Goal: Information Seeking & Learning: Learn about a topic

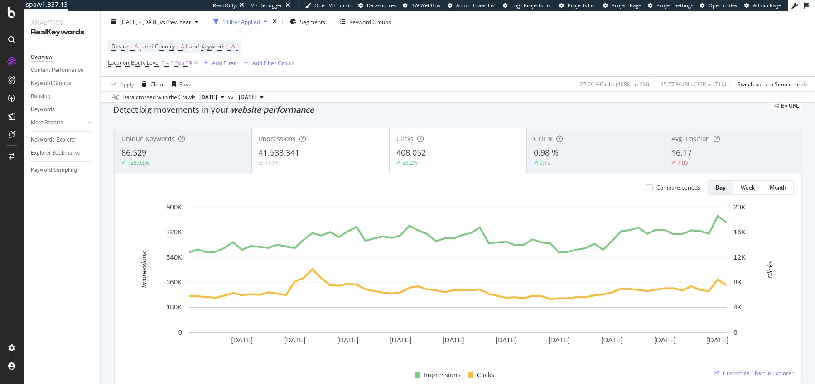
scroll to position [43, 0]
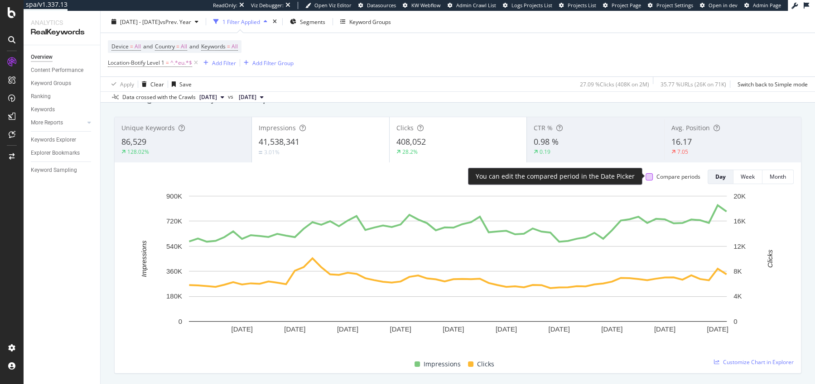
click at [648, 175] on div at bounding box center [648, 176] width 7 height 7
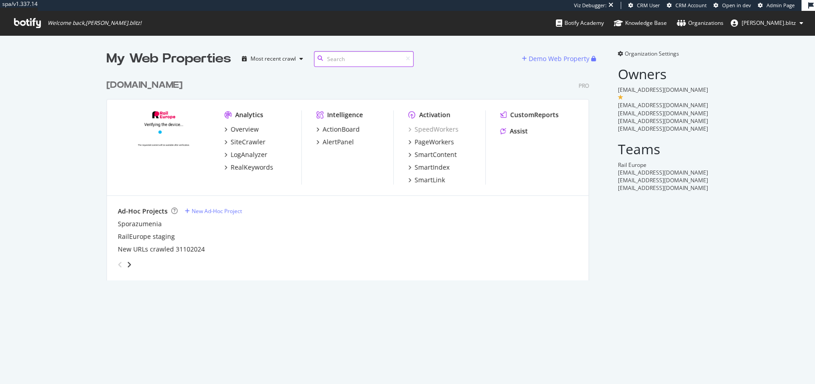
scroll to position [213, 489]
click at [245, 166] on div "RealKeywords" at bounding box center [251, 167] width 43 height 9
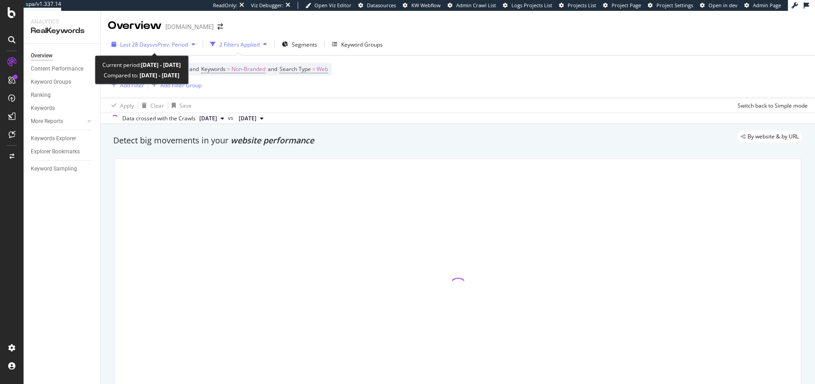
click at [168, 49] on div "Last 28 Days vs Prev. Period" at bounding box center [153, 45] width 91 height 14
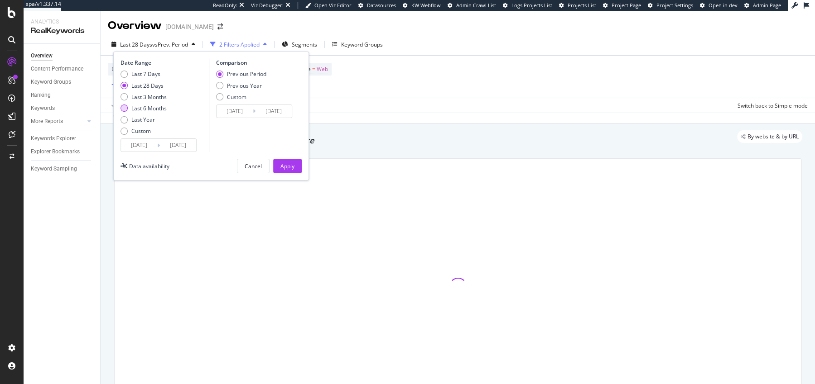
click at [138, 106] on div "Last 6 Months" at bounding box center [148, 109] width 35 height 8
type input "[DATE]"
click at [137, 97] on div "Last 3 Months" at bounding box center [148, 97] width 35 height 8
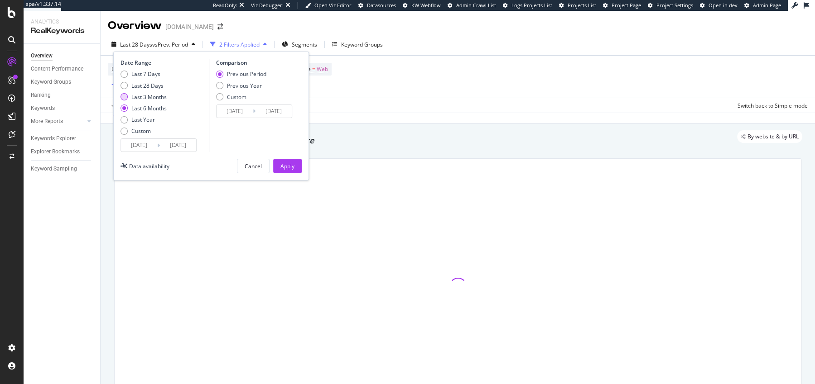
type input "[DATE]"
click at [244, 84] on div "Previous Year" at bounding box center [244, 86] width 35 height 8
type input "[DATE]"
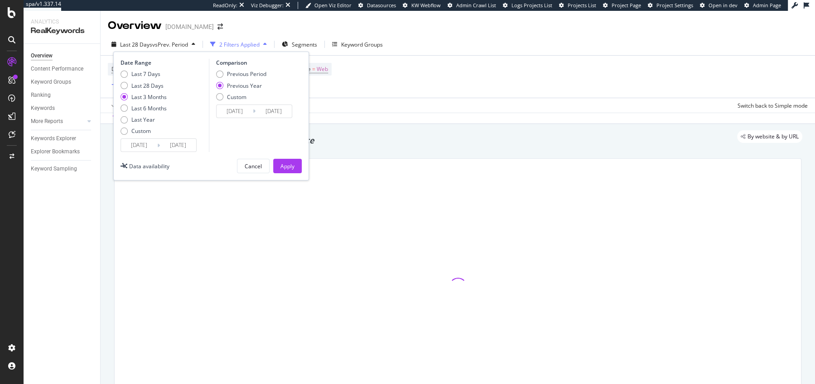
type input "[DATE]"
click at [286, 168] on div "Apply" at bounding box center [287, 167] width 14 height 8
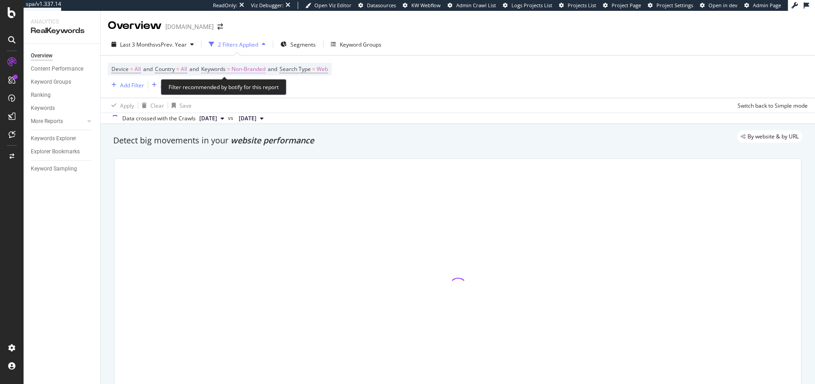
click at [262, 69] on span "Non-Branded" at bounding box center [248, 69] width 34 height 13
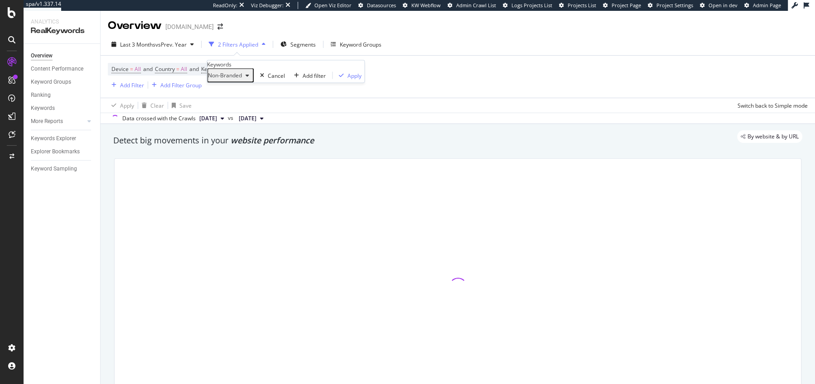
click at [246, 82] on div "Non-Branded" at bounding box center [230, 76] width 45 height 12
click at [235, 159] on div at bounding box center [458, 287] width 686 height 256
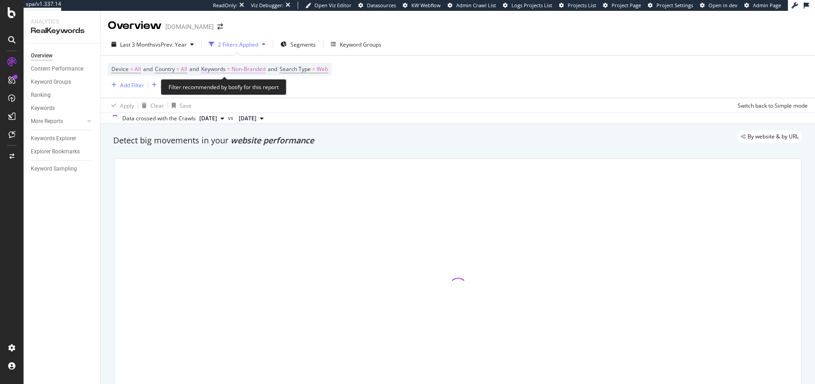
click at [245, 66] on span "Non-Branded" at bounding box center [248, 69] width 34 height 13
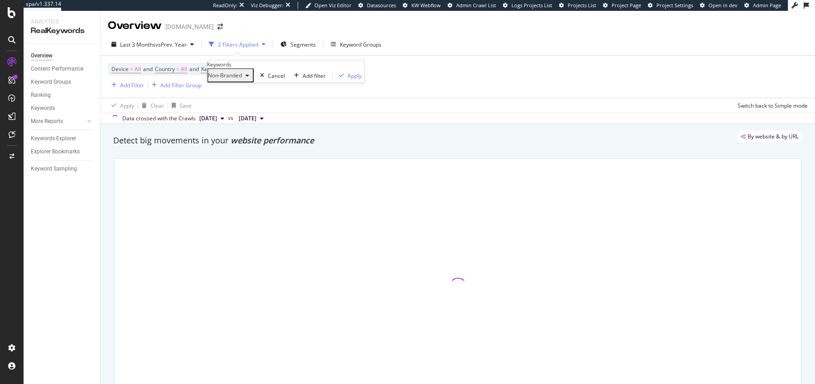
click at [245, 83] on div "Non-Branded Cancel Add filter Apply" at bounding box center [285, 75] width 157 height 14
click at [245, 82] on div "Non-Branded" at bounding box center [230, 76] width 45 height 12
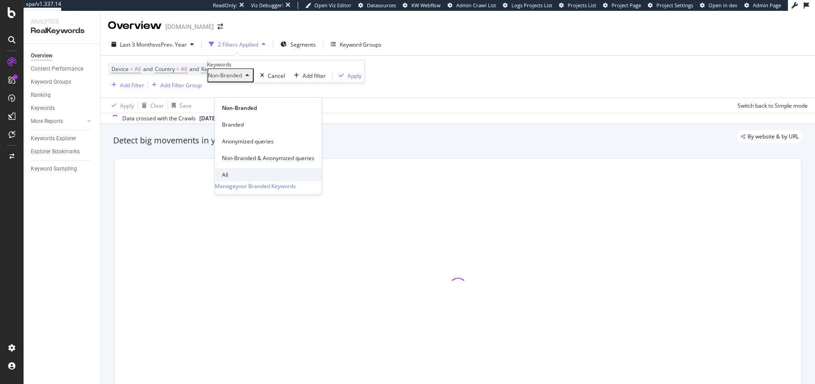
click at [234, 171] on span "All" at bounding box center [268, 175] width 92 height 8
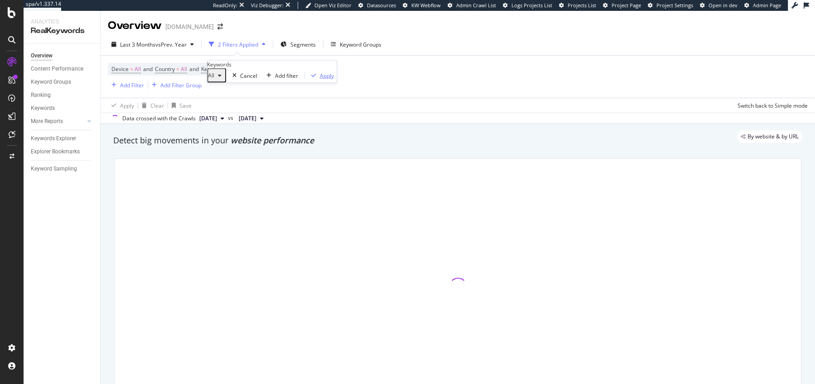
click at [307, 80] on button "Apply" at bounding box center [321, 75] width 32 height 9
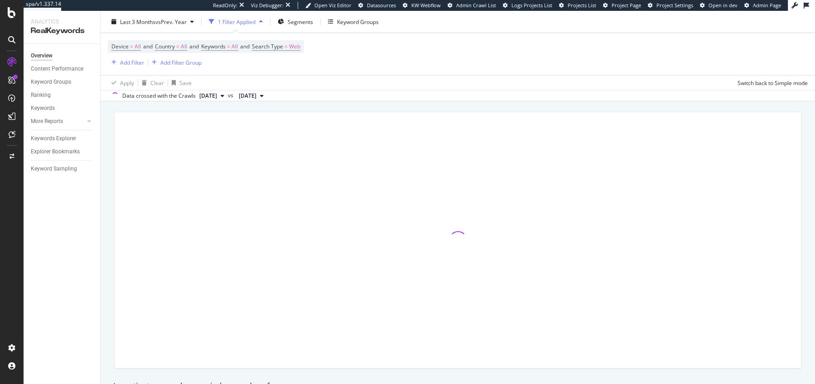
scroll to position [39, 0]
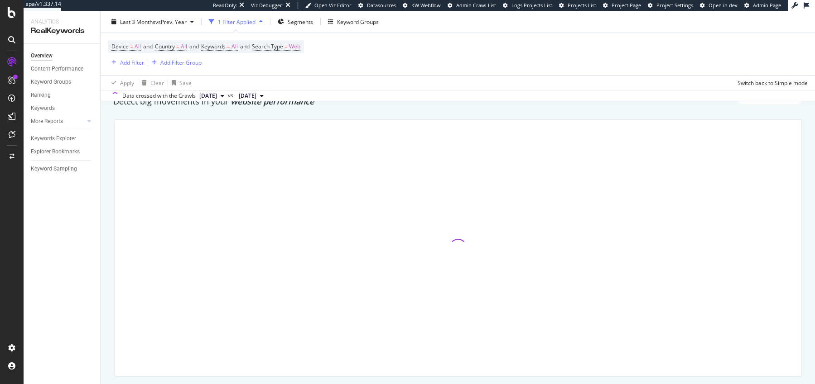
click at [282, 104] on span "website performance" at bounding box center [271, 101] width 83 height 11
click at [304, 104] on span "website performance" at bounding box center [271, 101] width 83 height 11
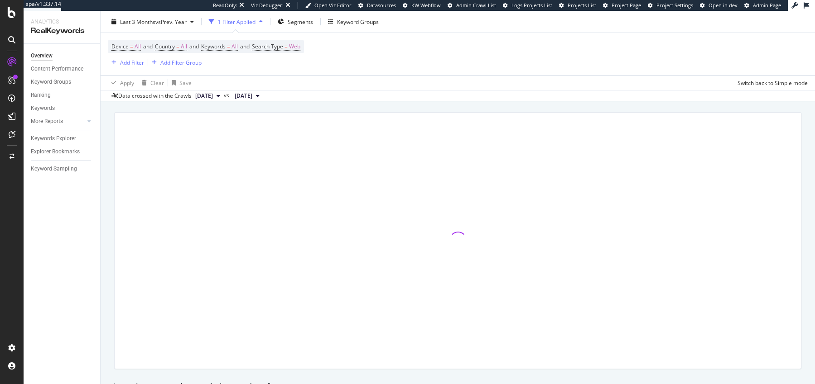
scroll to position [48, 0]
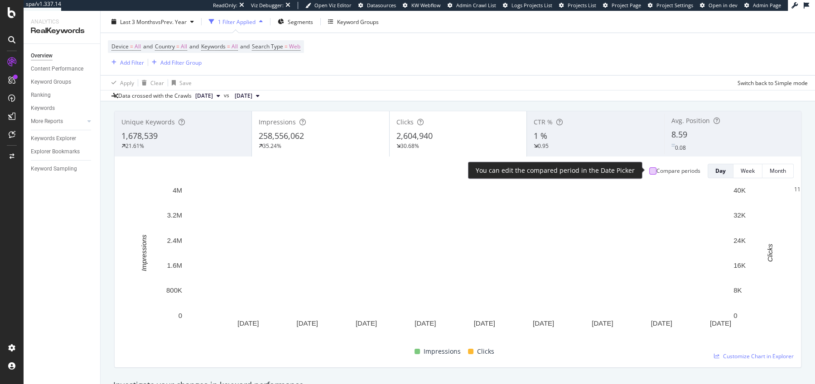
click at [649, 168] on div at bounding box center [652, 171] width 7 height 7
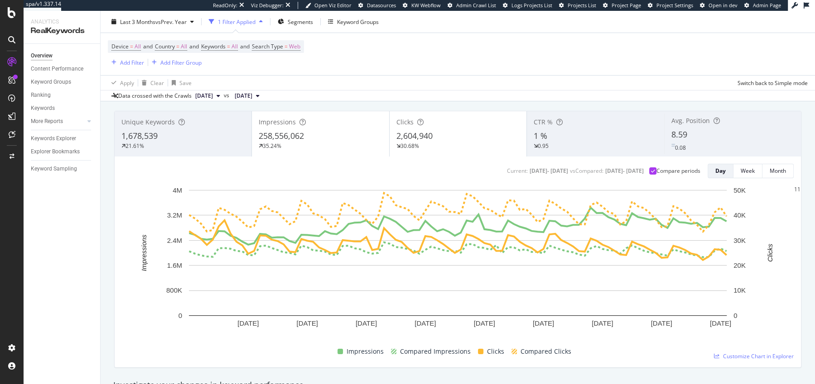
click at [304, 130] on span "258,556,062" at bounding box center [281, 135] width 45 height 11
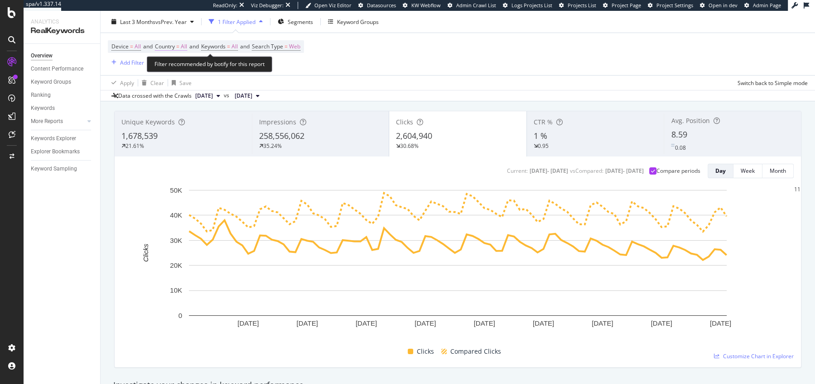
click at [175, 46] on span "Country" at bounding box center [165, 47] width 20 height 8
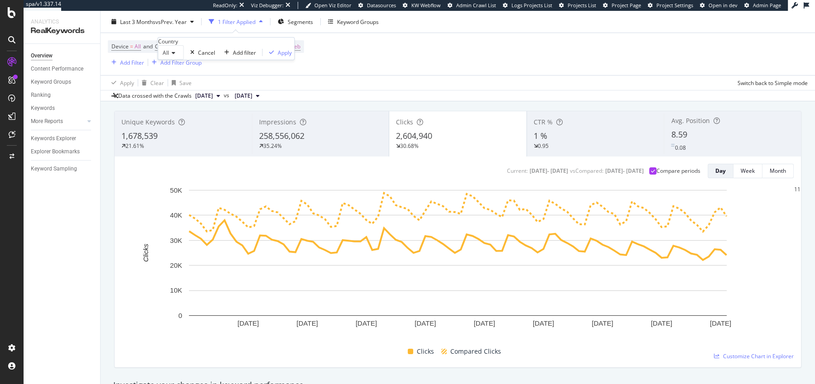
click at [174, 60] on div "All" at bounding box center [171, 52] width 26 height 14
click at [339, 73] on div "Device = All and Country = All and Keywords = All and Search Type = Web Add Fil…" at bounding box center [458, 54] width 700 height 42
click at [292, 27] on div "Segments" at bounding box center [295, 22] width 35 height 14
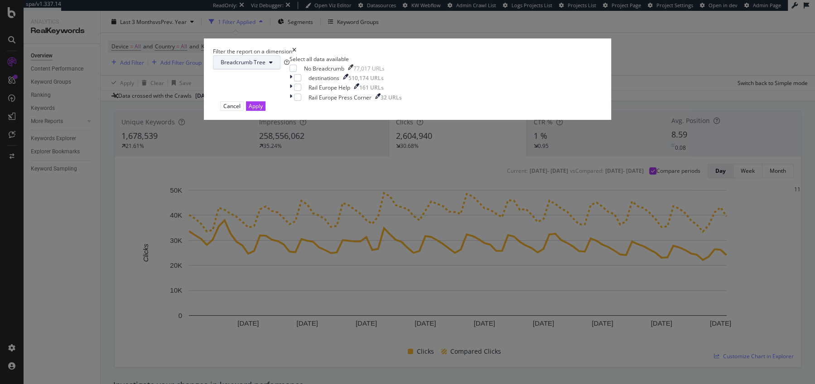
click at [265, 66] on span "Breadcrumb Tree" at bounding box center [243, 62] width 45 height 8
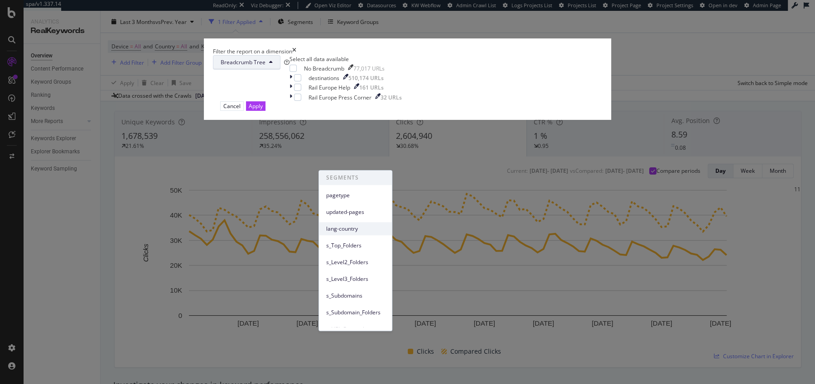
click at [361, 234] on div "lang-country" at bounding box center [355, 228] width 73 height 13
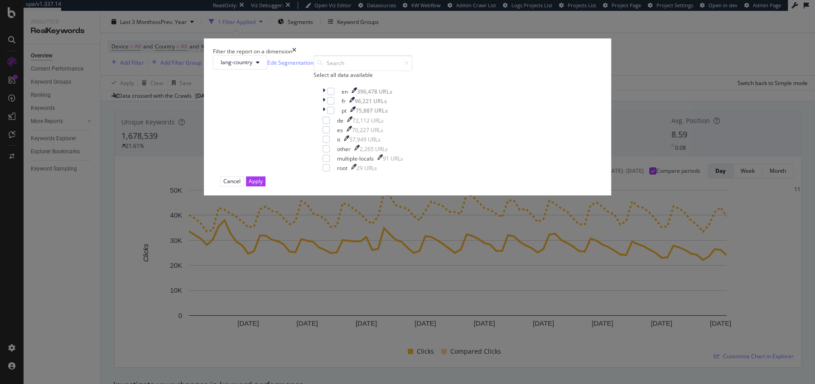
click at [331, 79] on div "Select all data available" at bounding box center [362, 75] width 99 height 8
click at [322, 96] on icon "modal" at bounding box center [323, 92] width 3 height 8
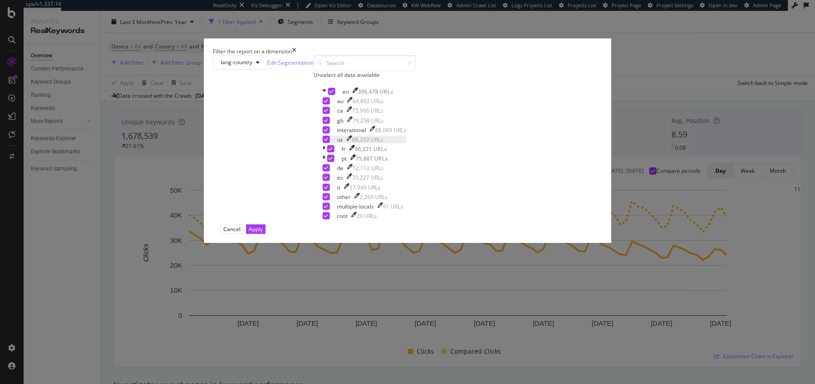
click at [322, 144] on div "modal" at bounding box center [322, 140] width 0 height 8
click at [263, 233] on div "Apply" at bounding box center [256, 230] width 14 height 8
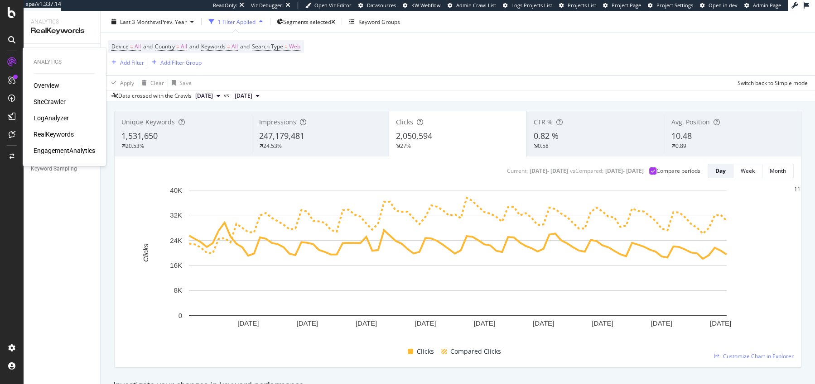
click at [59, 150] on div "EngagementAnalytics" at bounding box center [65, 150] width 62 height 9
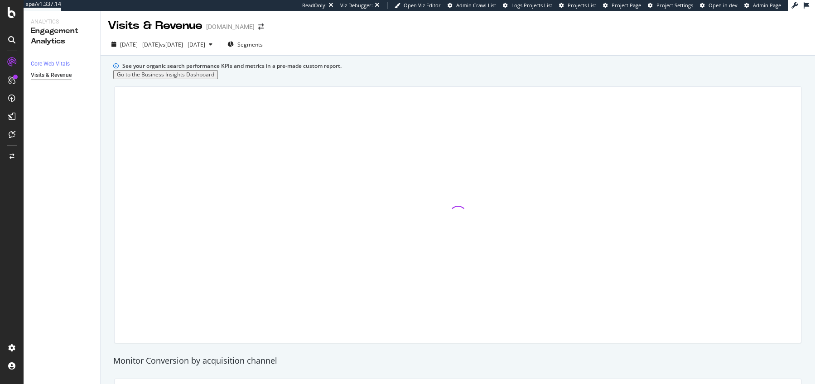
click at [153, 44] on span "[DATE] - [DATE]" at bounding box center [140, 45] width 40 height 8
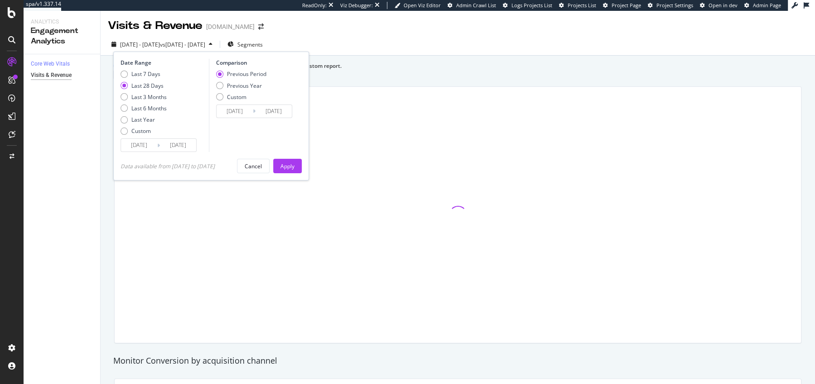
click at [153, 44] on span "[DATE] - [DATE]" at bounding box center [140, 45] width 40 height 8
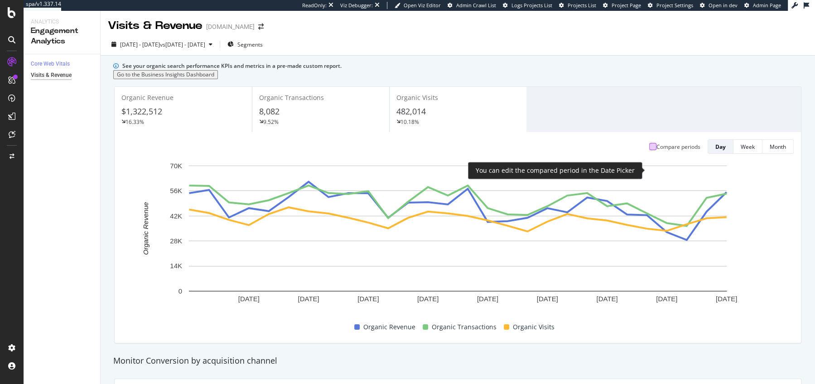
click at [649, 150] on div at bounding box center [652, 146] width 7 height 7
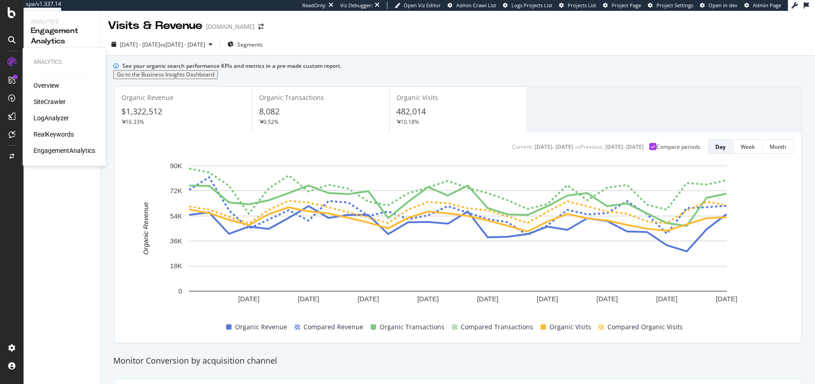
click at [53, 132] on div "RealKeywords" at bounding box center [54, 134] width 40 height 9
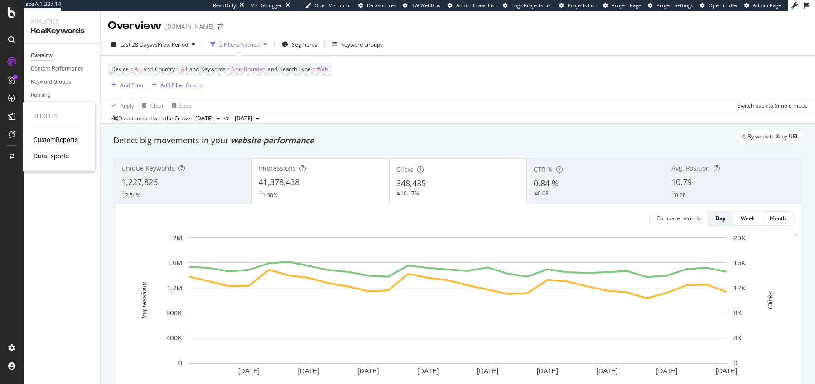
click at [50, 141] on div "CustomReports" at bounding box center [56, 139] width 44 height 9
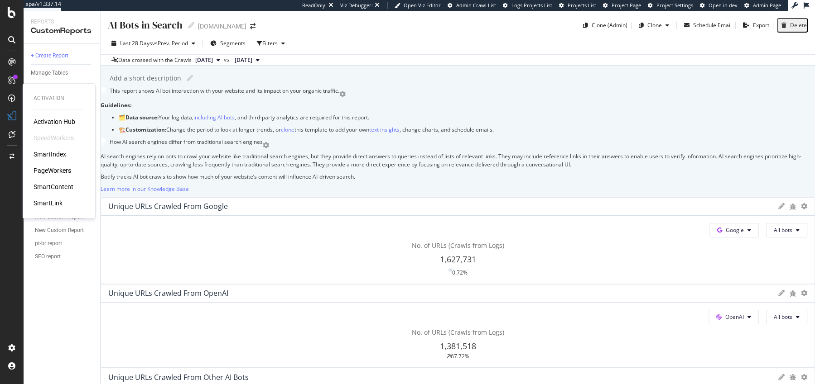
click at [53, 156] on div "SmartIndex" at bounding box center [50, 154] width 33 height 9
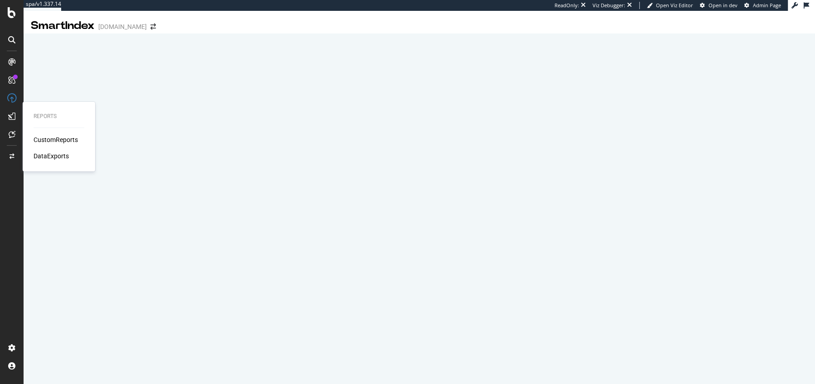
click at [52, 143] on div "CustomReports" at bounding box center [56, 139] width 44 height 9
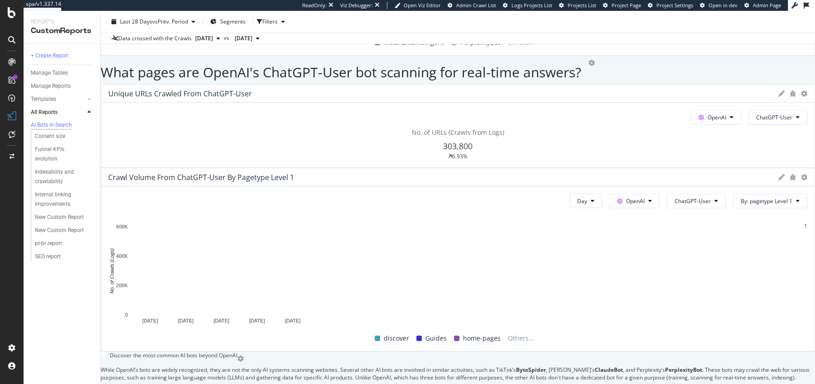
scroll to position [1102, 0]
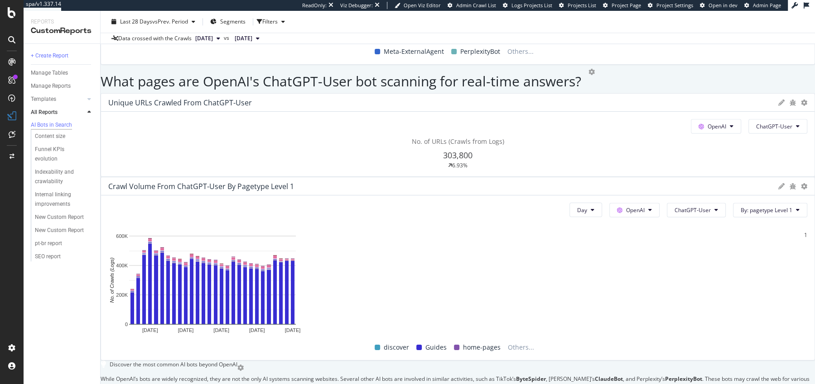
click at [550, 206] on span "PerplexityBot" at bounding box center [554, 204] width 51 height 8
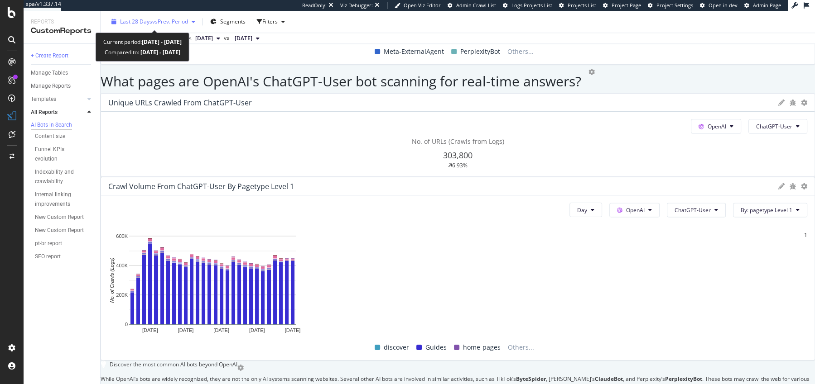
click at [152, 15] on div "Last 28 Days vs Prev. Period" at bounding box center [153, 22] width 91 height 14
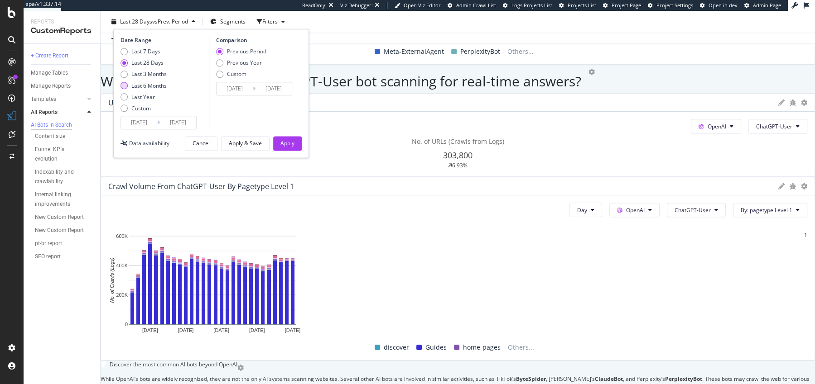
click at [149, 84] on div "Last 6 Months" at bounding box center [148, 86] width 35 height 8
type input "[DATE]"
click at [290, 135] on div "Date Range Last 7 Days Last 28 Days Last 3 Months Last 6 Months Last Year Custo…" at bounding box center [211, 93] width 196 height 129
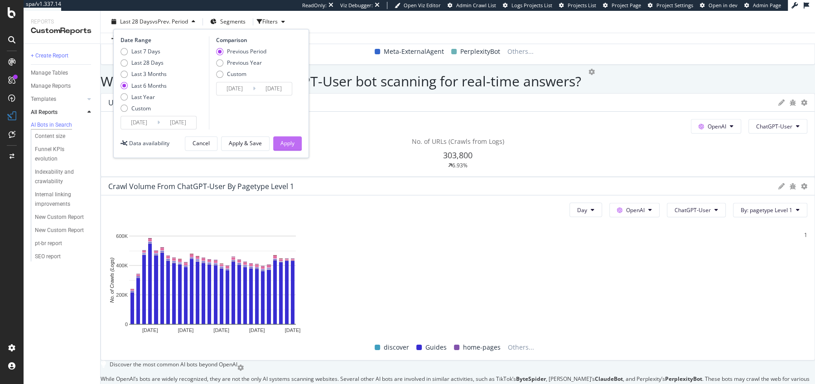
click at [290, 144] on div "Apply" at bounding box center [287, 143] width 14 height 8
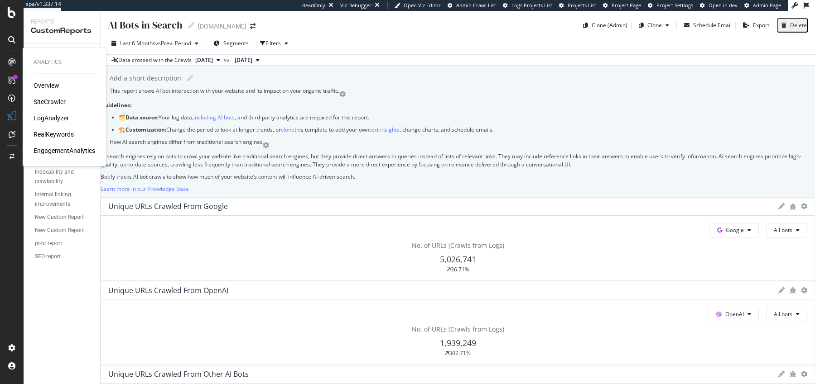
click at [52, 117] on div "LogAnalyzer" at bounding box center [51, 118] width 35 height 9
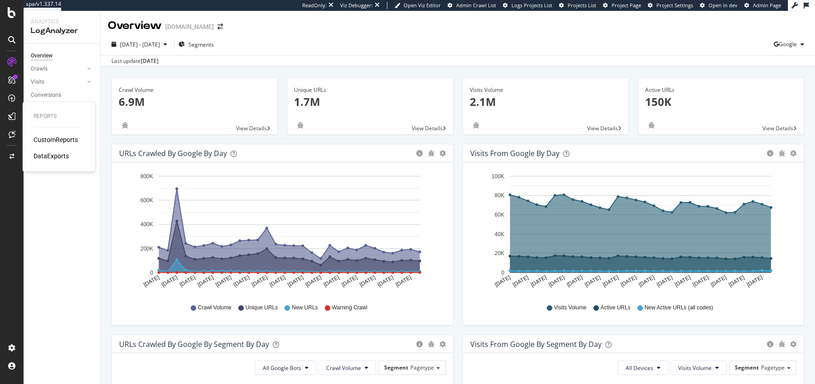
click at [44, 138] on div "CustomReports" at bounding box center [56, 139] width 44 height 9
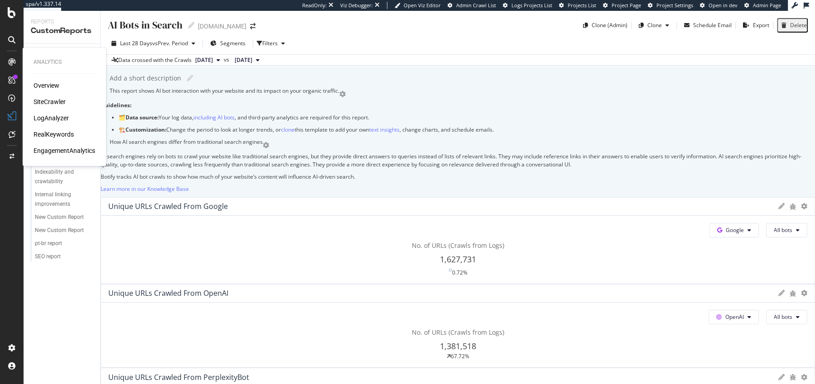
click at [50, 102] on div "SiteCrawler" at bounding box center [50, 101] width 32 height 9
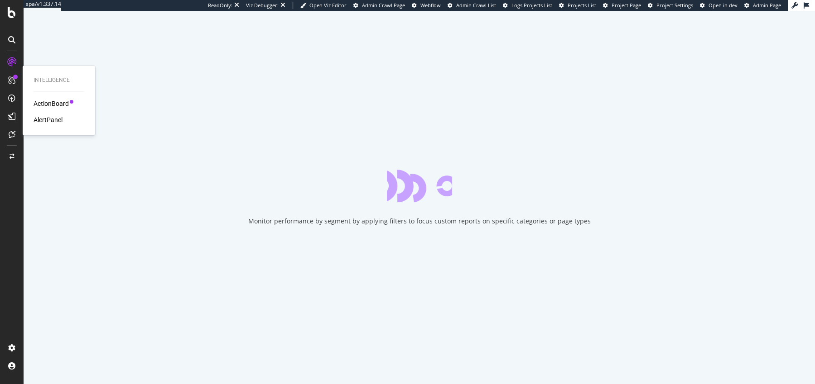
click at [41, 103] on div "ActionBoard" at bounding box center [51, 103] width 35 height 9
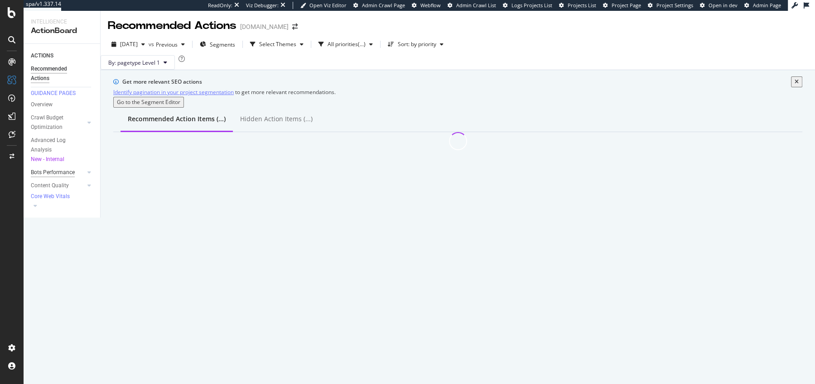
click at [61, 176] on div "Bots Performance" at bounding box center [53, 173] width 44 height 10
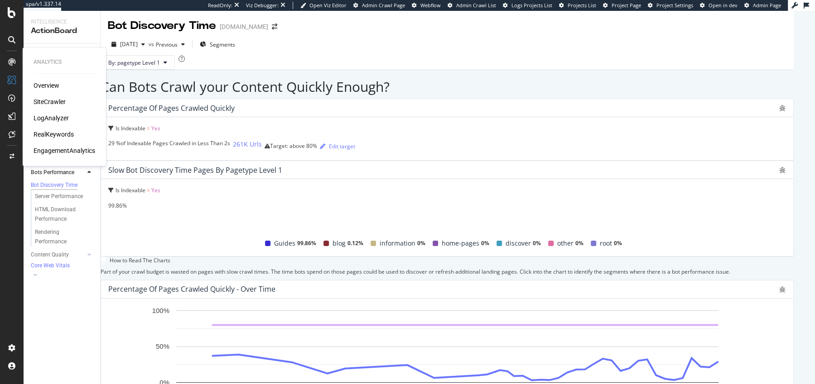
click at [51, 103] on div "SiteCrawler" at bounding box center [50, 101] width 32 height 9
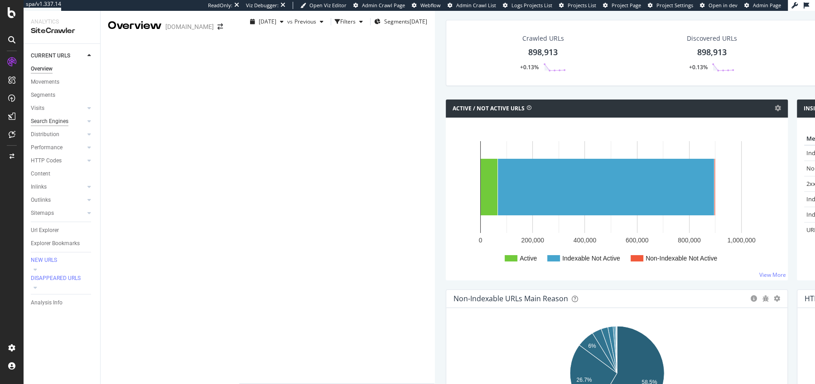
click at [59, 123] on div "Search Engines" at bounding box center [50, 122] width 38 height 10
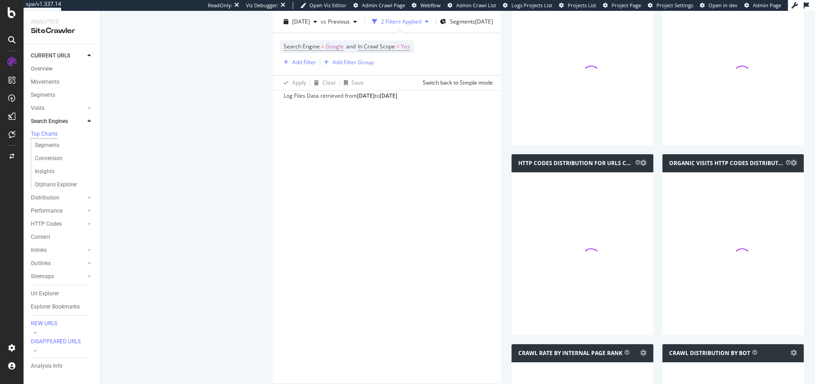
scroll to position [1059, 0]
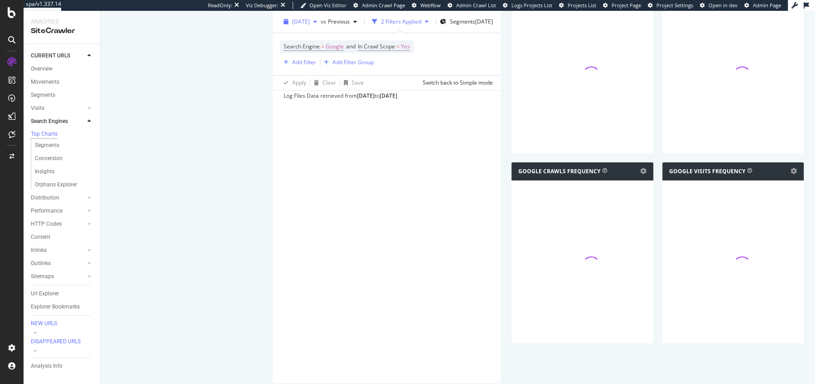
click at [292, 22] on span "[DATE]" at bounding box center [301, 22] width 18 height 8
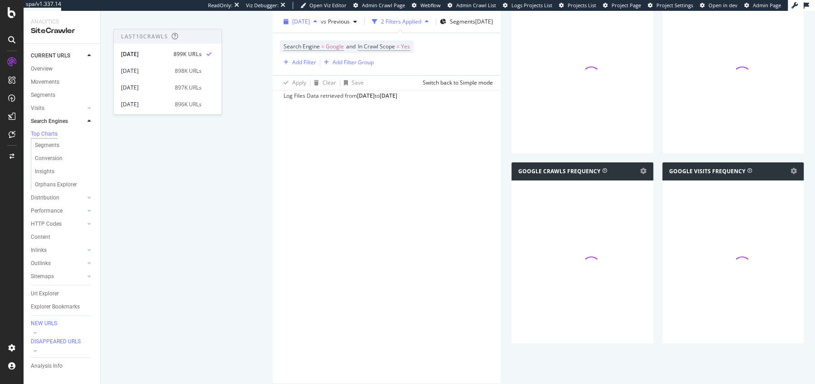
click at [292, 22] on span "[DATE]" at bounding box center [301, 22] width 18 height 8
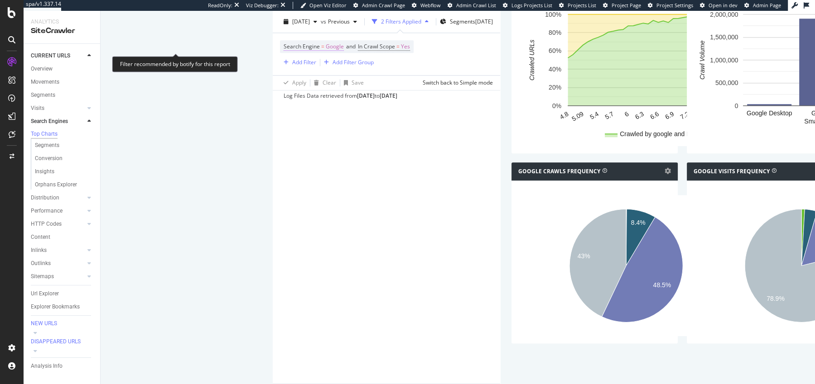
click at [326, 48] on span "Google" at bounding box center [335, 46] width 18 height 13
click at [147, 60] on div "Google" at bounding box center [131, 52] width 38 height 14
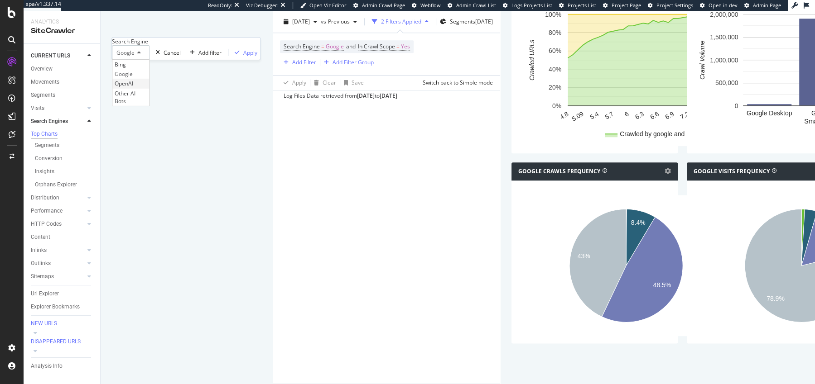
click at [145, 88] on div "OpenAI" at bounding box center [130, 84] width 37 height 10
click at [244, 56] on div "Apply" at bounding box center [251, 52] width 14 height 8
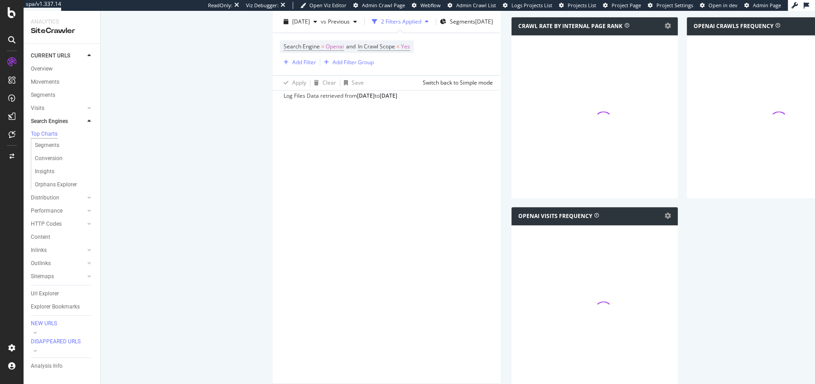
scroll to position [896, 0]
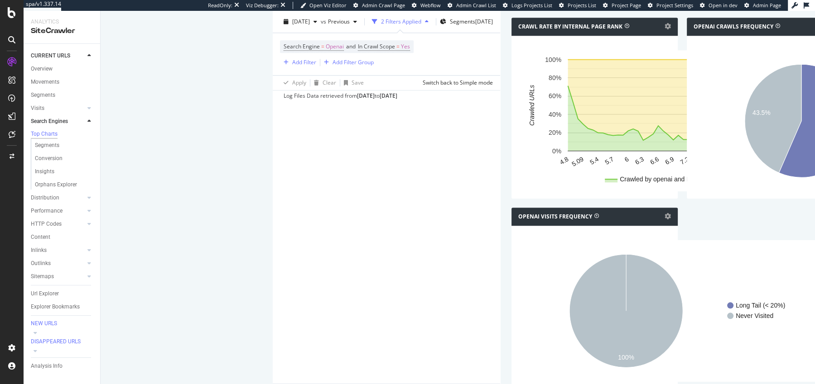
click at [507, 207] on div "Crawl Rate By Internal Page Rank Chart (by Value) Chart (by Percentage) Table E…" at bounding box center [594, 113] width 175 height 190
click at [326, 46] on span "Openai" at bounding box center [335, 46] width 18 height 13
click at [135, 57] on span "OpenAI" at bounding box center [125, 53] width 19 height 8
click at [140, 88] on div "OpenAI" at bounding box center [130, 84] width 37 height 10
click at [138, 60] on div "OpenAI" at bounding box center [131, 52] width 38 height 14
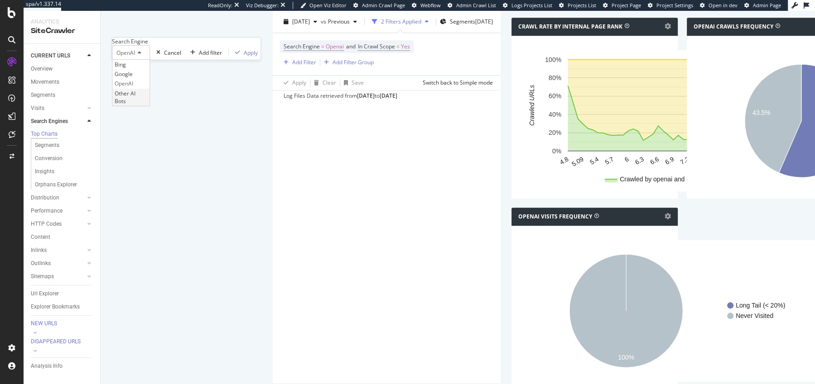
click at [135, 105] on span "Other AI Bots" at bounding box center [125, 96] width 21 height 15
click at [259, 56] on div "Apply" at bounding box center [266, 52] width 14 height 8
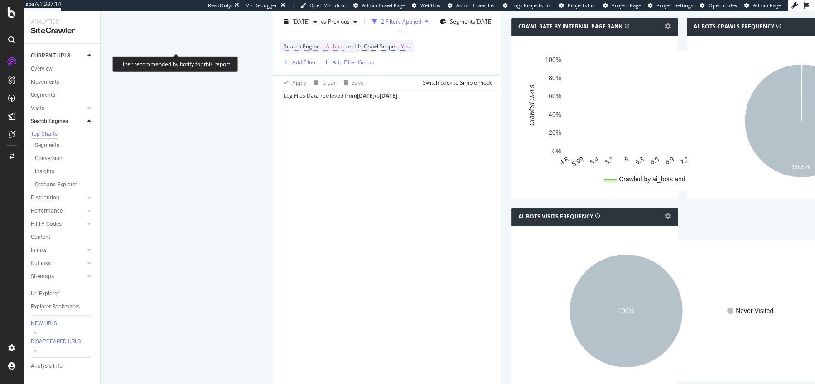
click at [326, 44] on span "Ai_bots" at bounding box center [335, 46] width 18 height 13
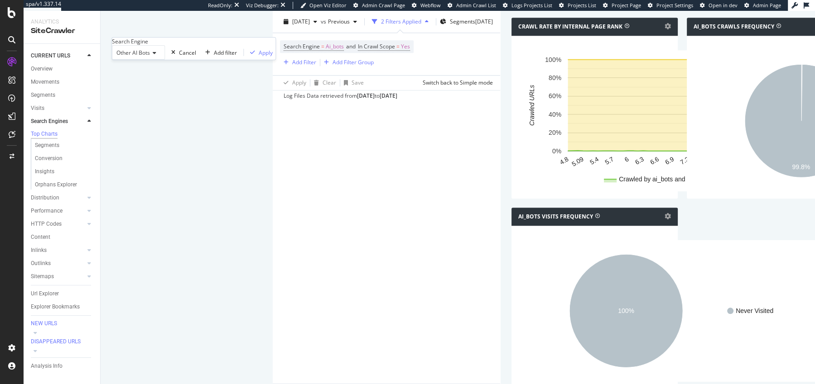
click at [154, 60] on div "Other AI Bots" at bounding box center [138, 52] width 53 height 14
click at [149, 69] on div "Bing" at bounding box center [138, 65] width 52 height 10
click at [228, 55] on icon "button" at bounding box center [230, 52] width 5 height 5
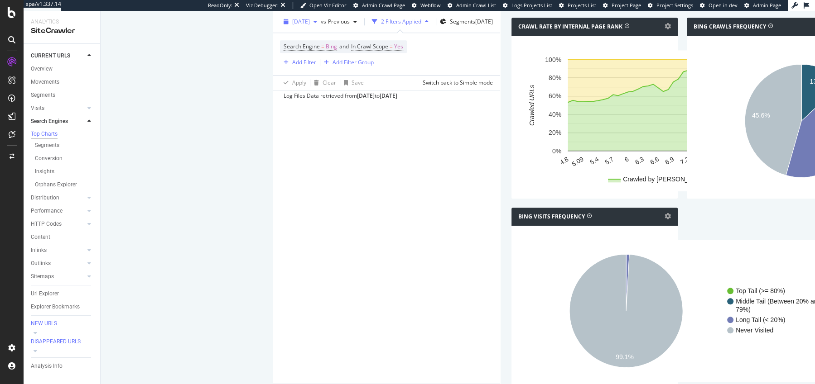
click at [280, 16] on div "[DATE]" at bounding box center [300, 22] width 41 height 14
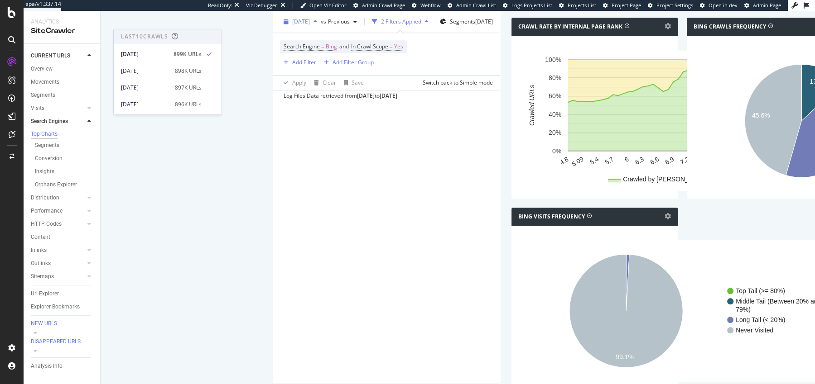
click at [280, 16] on div "[DATE]" at bounding box center [300, 22] width 41 height 14
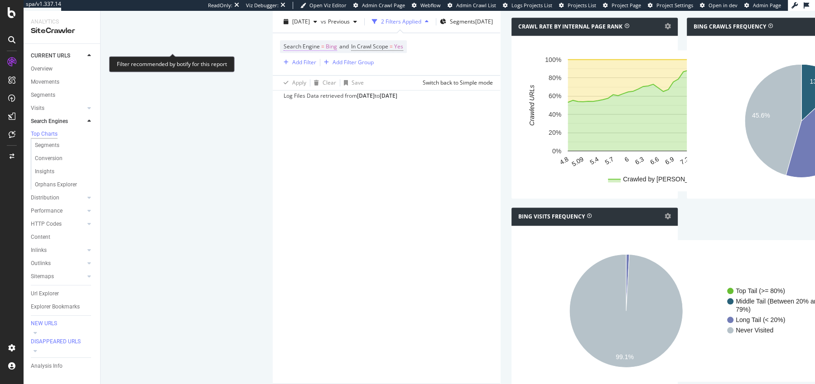
click at [283, 48] on span "Search Engine" at bounding box center [301, 47] width 36 height 8
click at [125, 57] on span "Bing" at bounding box center [121, 53] width 11 height 8
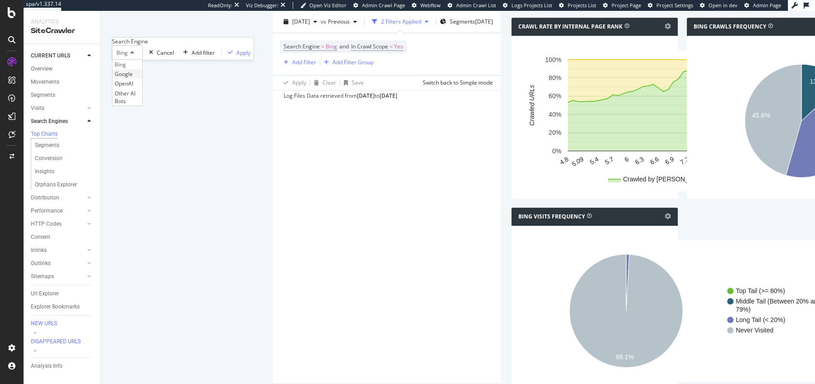
click at [142, 79] on div "Google" at bounding box center [127, 74] width 30 height 10
click at [243, 56] on div "Apply" at bounding box center [250, 52] width 14 height 8
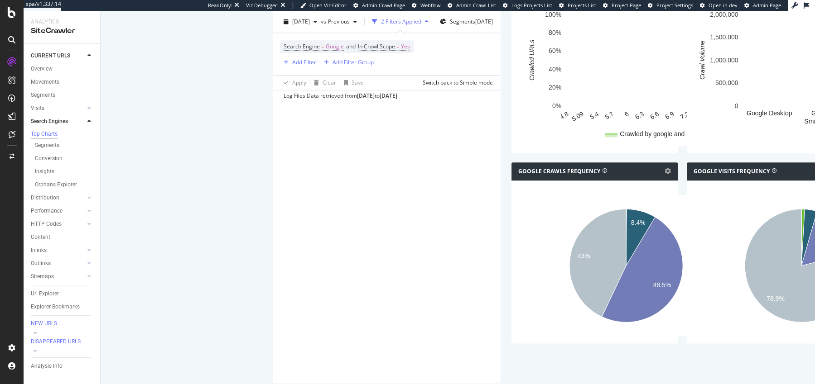
scroll to position [1059, 0]
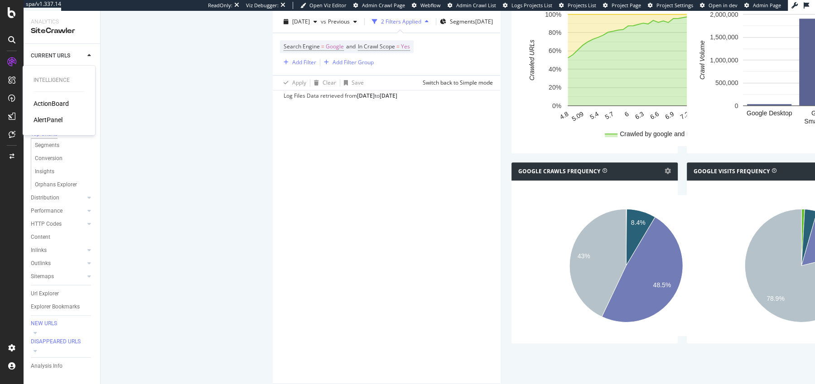
click at [56, 117] on div "AlertPanel" at bounding box center [48, 119] width 29 height 9
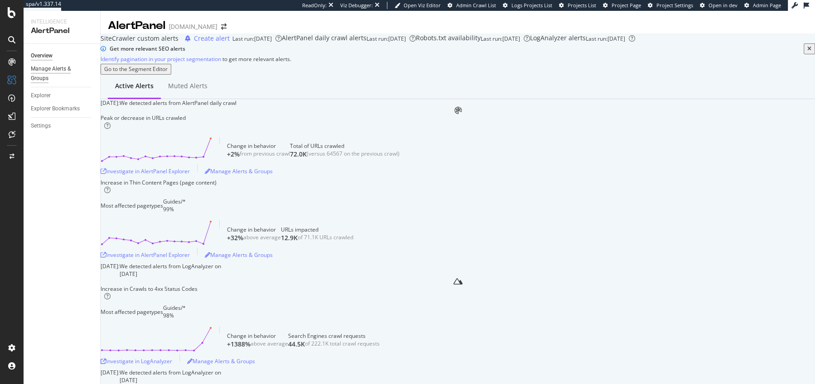
click at [36, 74] on div "Manage Alerts & Groups" at bounding box center [58, 73] width 54 height 19
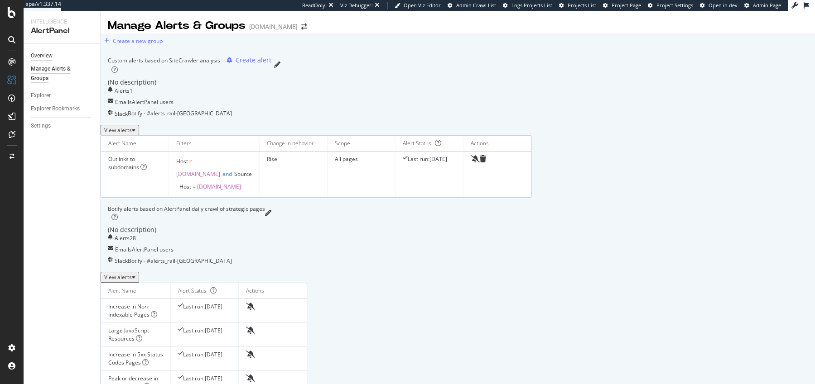
click at [50, 55] on div "Overview" at bounding box center [42, 56] width 22 height 10
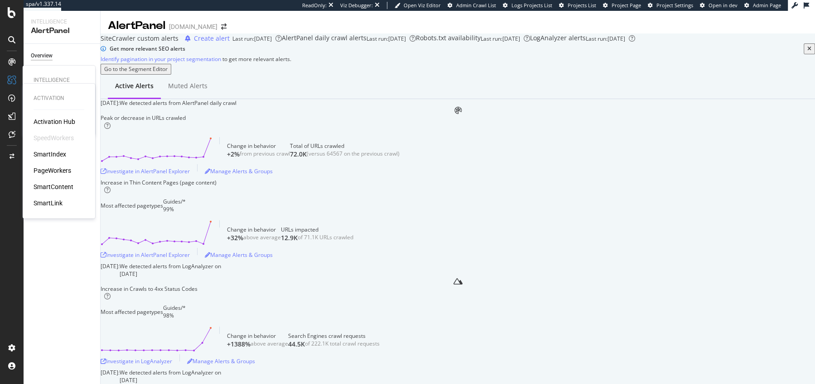
click at [34, 105] on div "Activation Activation Hub SpeedWorkers SmartIndex PageWorkers SmartContent Smar…" at bounding box center [58, 151] width 65 height 131
click at [42, 101] on div "ActionBoard" at bounding box center [51, 103] width 35 height 9
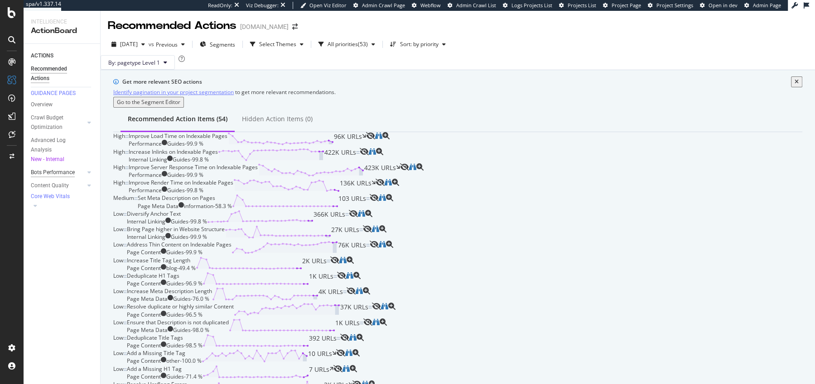
click at [43, 176] on div "Bots Performance" at bounding box center [53, 173] width 44 height 10
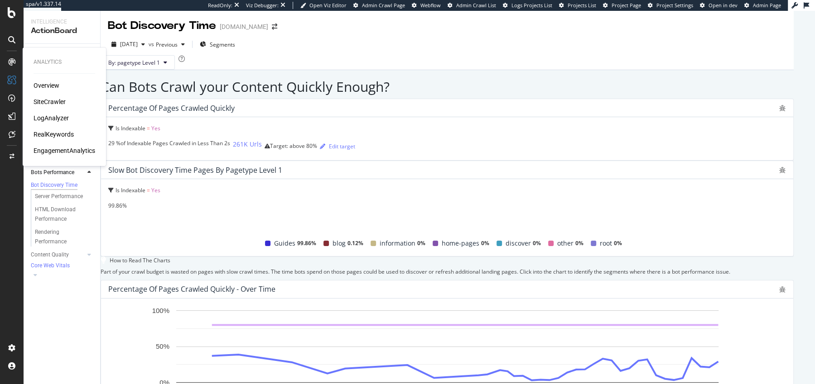
drag, startPoint x: 43, startPoint y: 89, endPoint x: 62, endPoint y: 63, distance: 31.7
click at [43, 89] on div "Overview" at bounding box center [47, 85] width 26 height 9
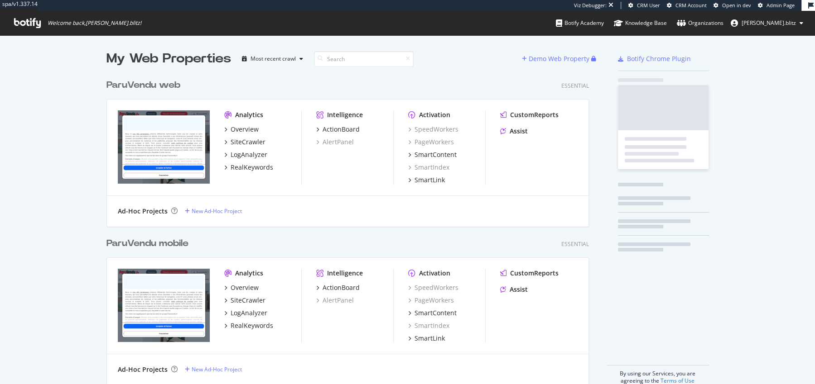
scroll to position [317, 489]
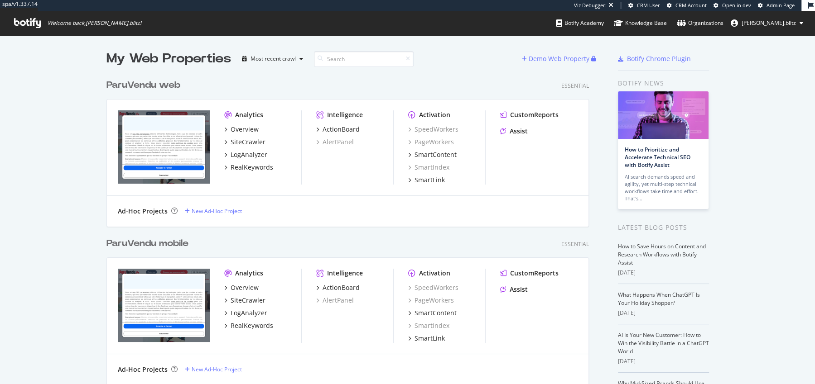
click at [167, 239] on div "ParuVendu mobile" at bounding box center [147, 243] width 82 height 13
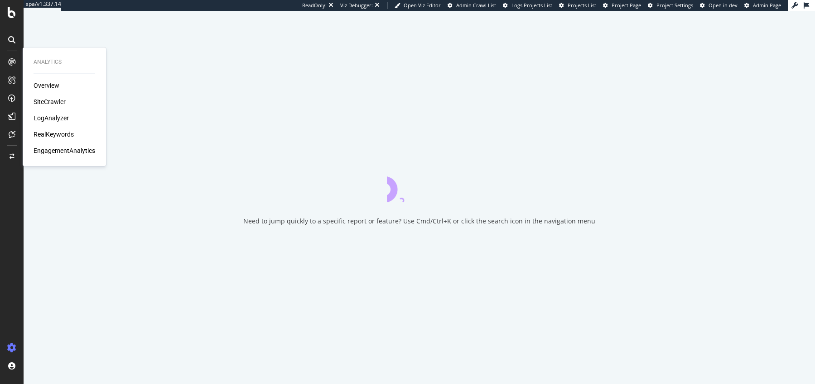
click at [55, 134] on div "RealKeywords" at bounding box center [54, 134] width 40 height 9
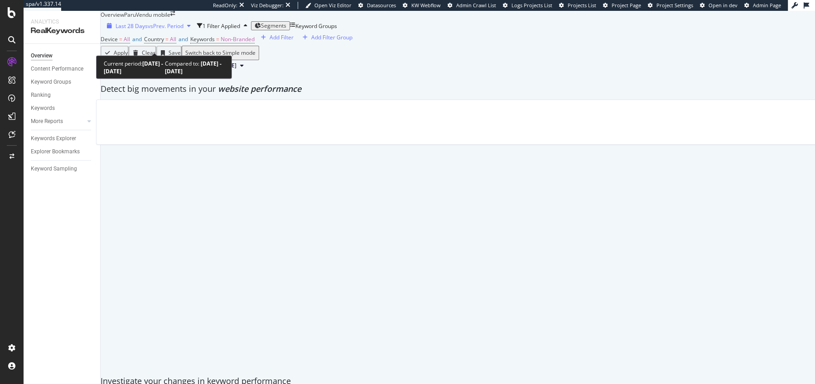
click at [132, 30] on span "Last 28 Days" at bounding box center [131, 26] width 32 height 8
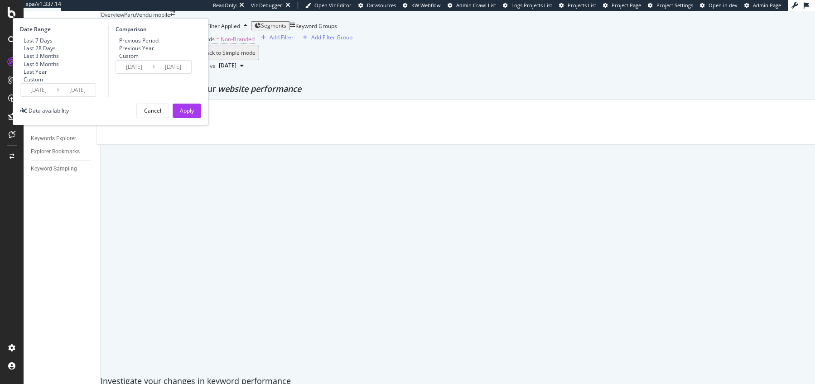
click at [59, 68] on div "Last 6 Months" at bounding box center [41, 64] width 35 height 8
type input "[DATE]"
type input "2024/08/29"
type input "2025/03/01"
click at [154, 52] on div "Previous Year" at bounding box center [136, 48] width 35 height 8
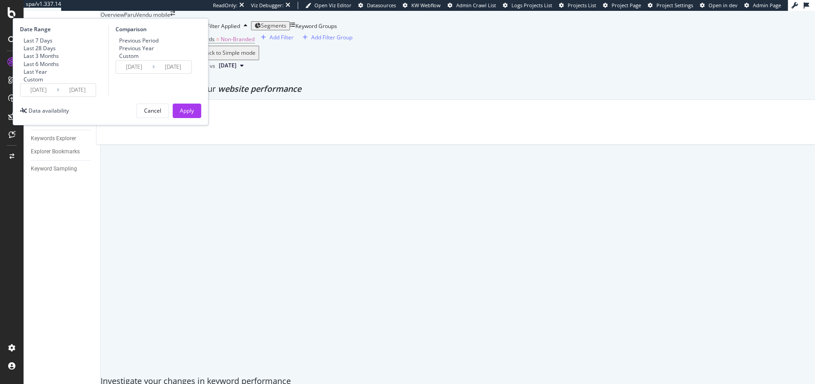
type input "2024/03/03"
type input "2024/09/02"
click at [194, 115] on div "Apply" at bounding box center [187, 111] width 14 height 8
